Goal: Find specific page/section

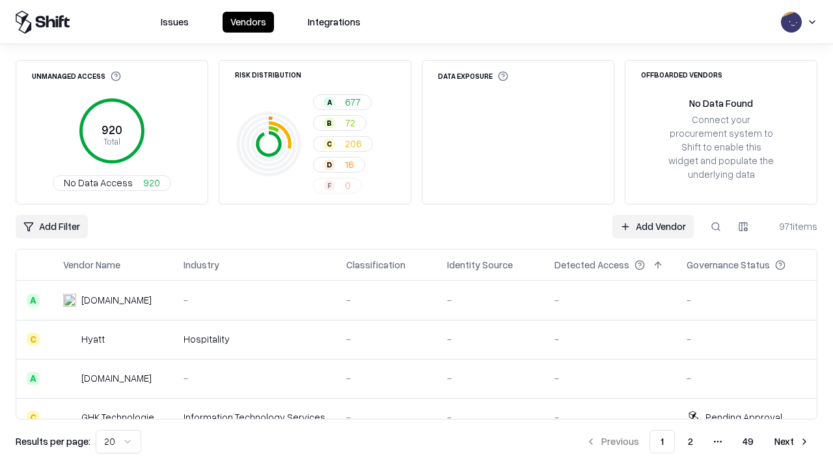
click at [417, 234] on div "Add Filter Add Vendor 971 items" at bounding box center [417, 226] width 802 height 23
click at [51, 227] on html "Issues Vendors Integrations Unmanaged Access 920 Total No Data Access 920 Risk …" at bounding box center [416, 234] width 833 height 469
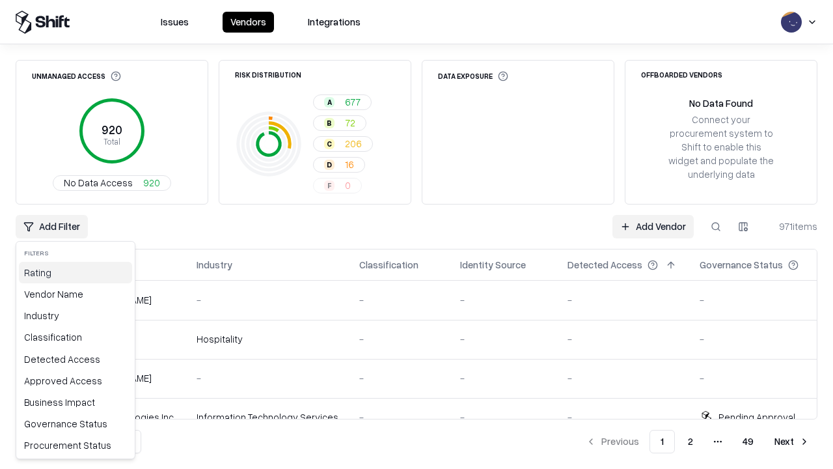
click at [76, 272] on div "Rating" at bounding box center [75, 272] width 113 height 21
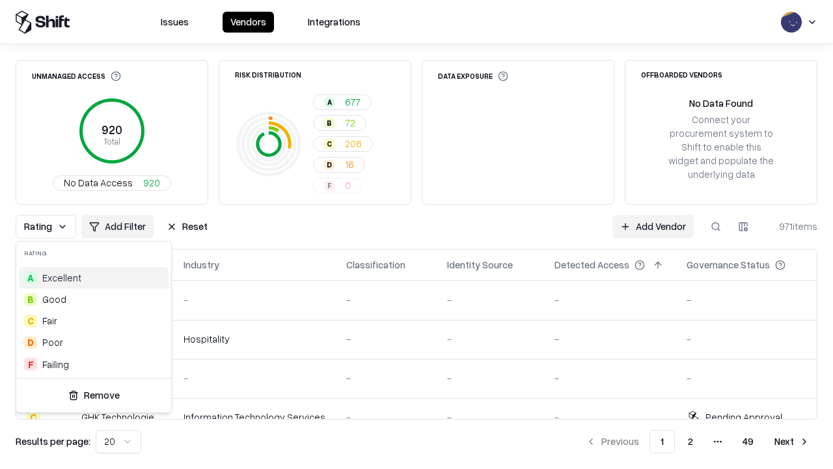
click at [417, 234] on html "Issues Vendors Integrations Unmanaged Access 920 Total No Data Access 920 Risk …" at bounding box center [416, 234] width 833 height 469
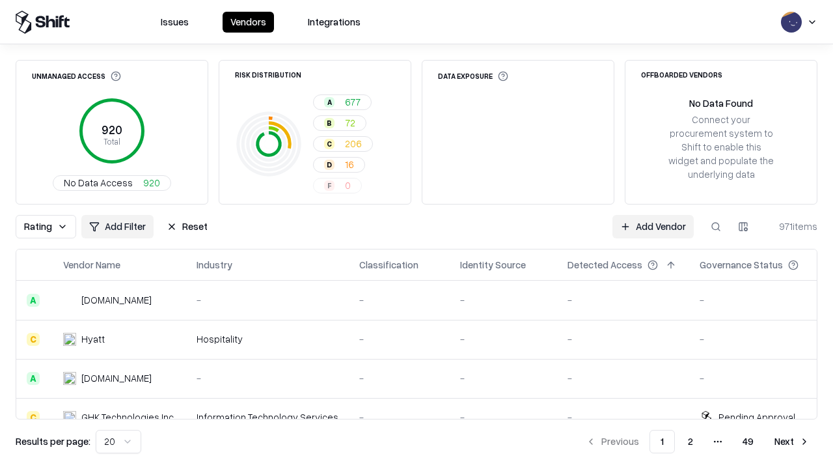
click at [187, 227] on button "Reset" at bounding box center [187, 226] width 57 height 23
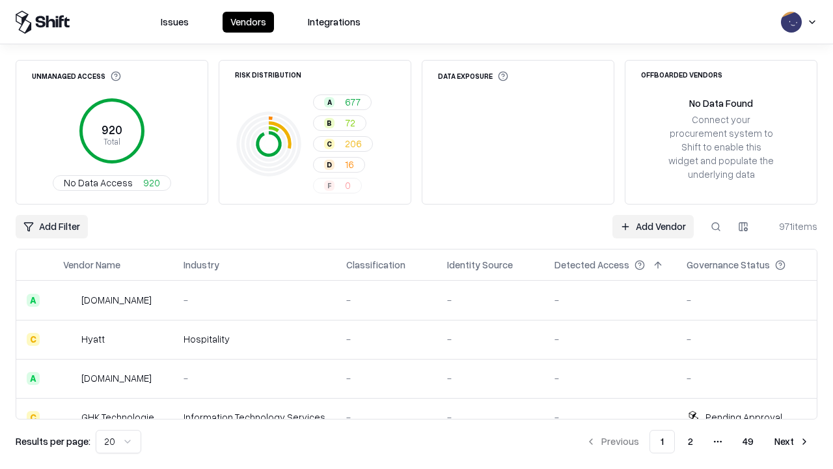
click at [417, 234] on div "Add Filter Add Vendor 971 items" at bounding box center [417, 226] width 802 height 23
click at [51, 227] on html "Issues Vendors Integrations Unmanaged Access 920 Total No Data Access 920 Risk …" at bounding box center [416, 234] width 833 height 469
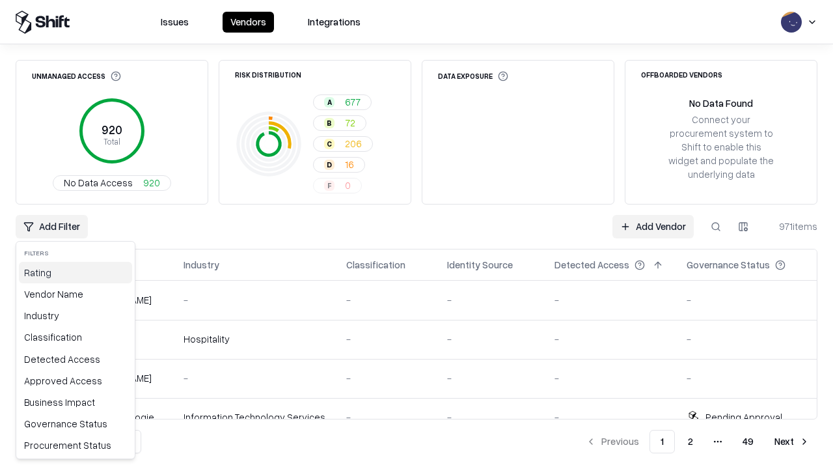
click at [76, 272] on div "Rating" at bounding box center [75, 272] width 113 height 21
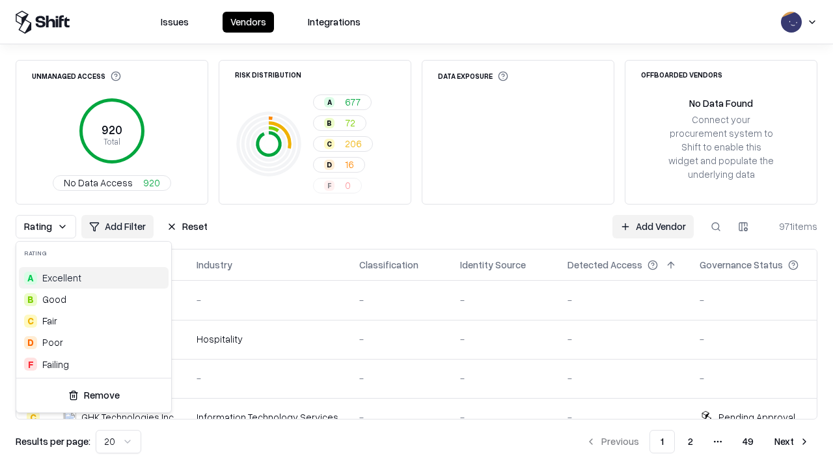
click at [94, 342] on div "D Poor" at bounding box center [94, 341] width 150 height 21
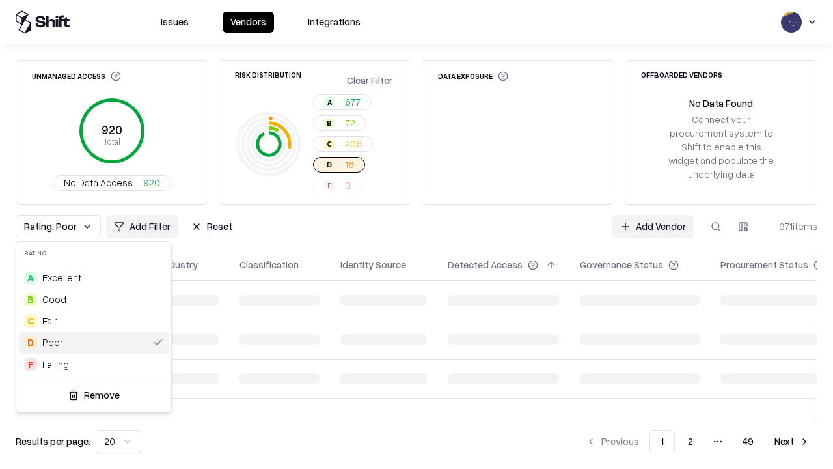
click at [417, 234] on html "Issues Vendors Integrations Unmanaged Access 920 Total No Data Access 920 Risk …" at bounding box center [416, 234] width 833 height 469
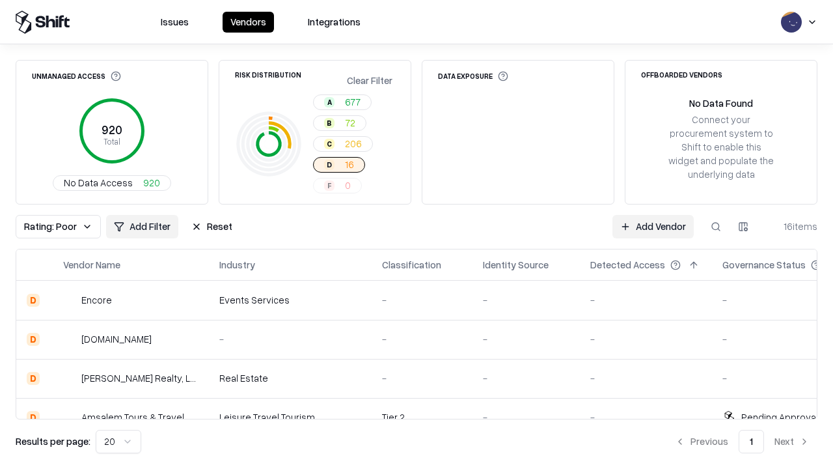
click at [417, 234] on div "Rating: Poor Add Filter Reset Add Vendor 16 items" at bounding box center [417, 226] width 802 height 23
click at [212, 227] on button "Reset" at bounding box center [212, 226] width 57 height 23
click at [417, 234] on div "Add Filter Add Vendor 16 items" at bounding box center [417, 226] width 802 height 23
click at [51, 227] on html "Issues Vendors Integrations Unmanaged Access 920 Total No Data Access 920 Risk …" at bounding box center [416, 234] width 833 height 469
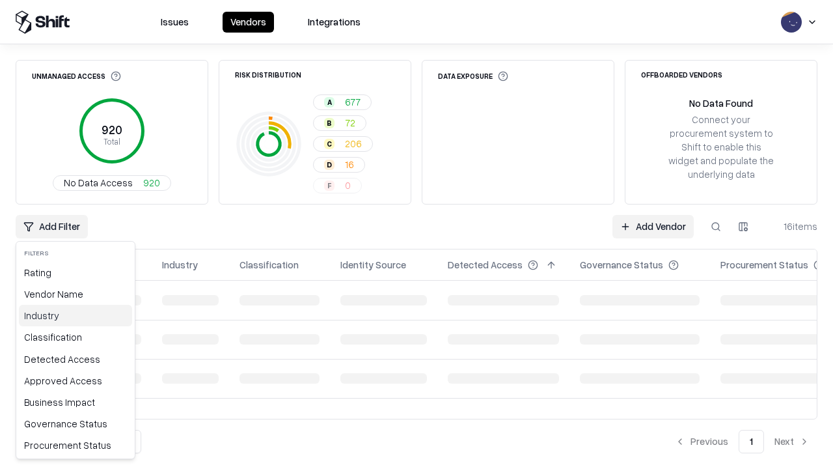
click at [76, 315] on div "Industry" at bounding box center [75, 315] width 113 height 21
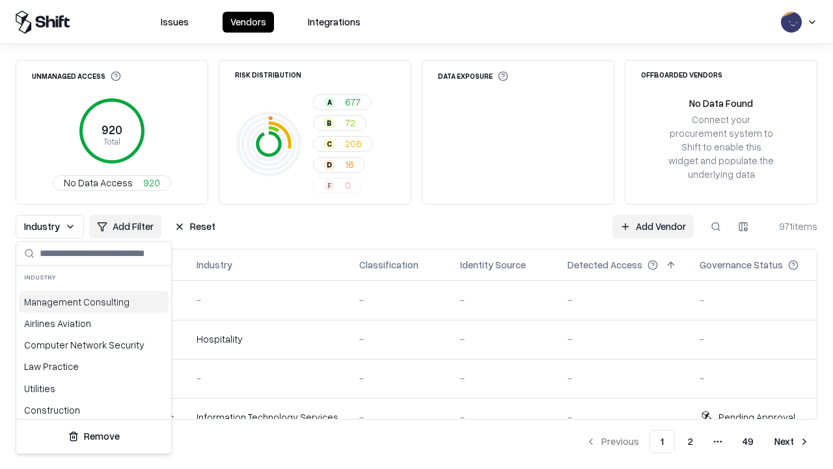
click at [417, 234] on html "Issues Vendors Integrations Unmanaged Access 920 Total No Data Access 920 Risk …" at bounding box center [416, 234] width 833 height 469
click at [195, 227] on button "Reset" at bounding box center [195, 226] width 57 height 23
